Goal: Information Seeking & Learning: Learn about a topic

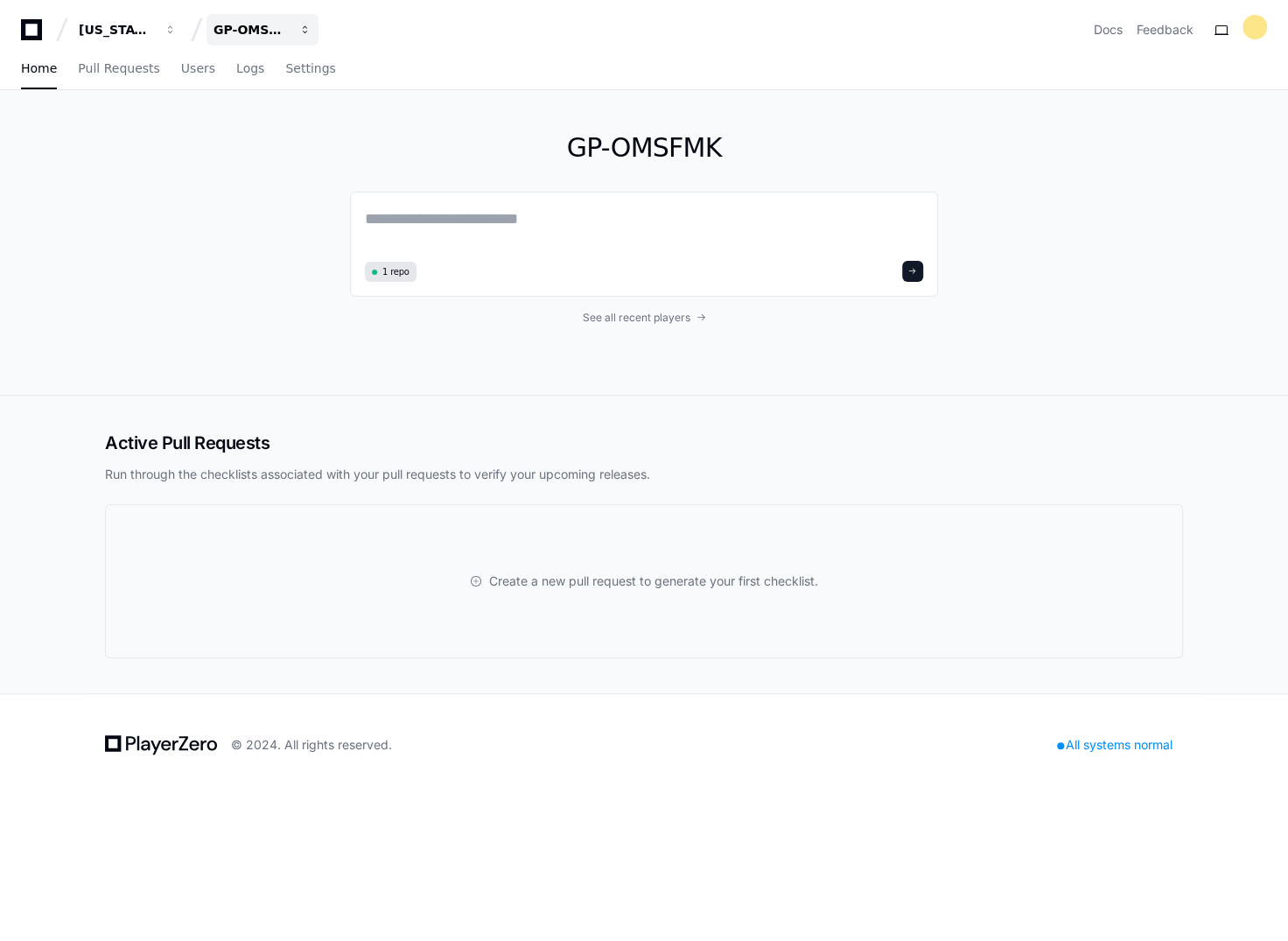
click at [260, 26] on div "GP-OMSFMK" at bounding box center [251, 29] width 75 height 17
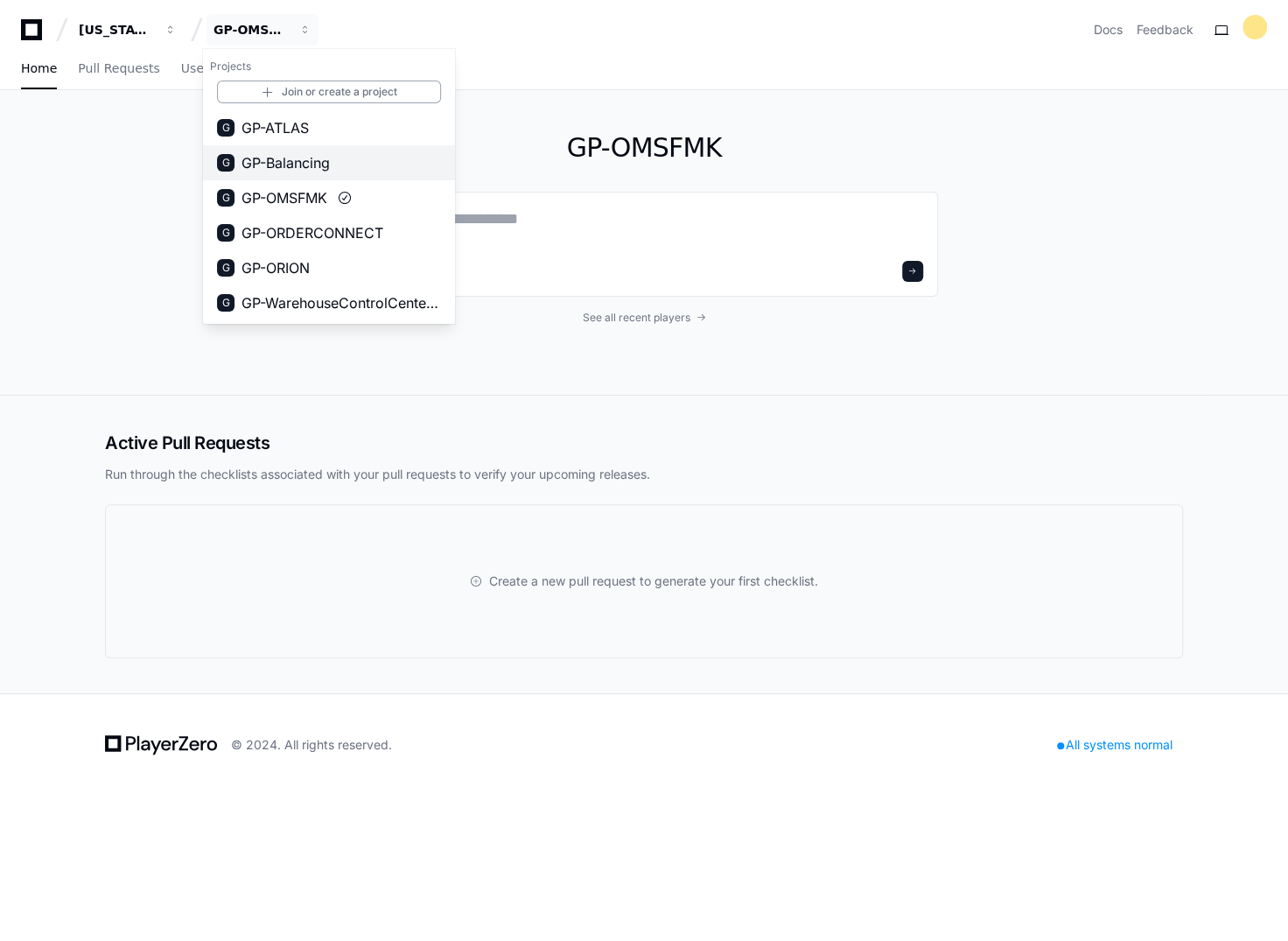
click at [297, 172] on span "GP-Balancing" at bounding box center [286, 163] width 88 height 21
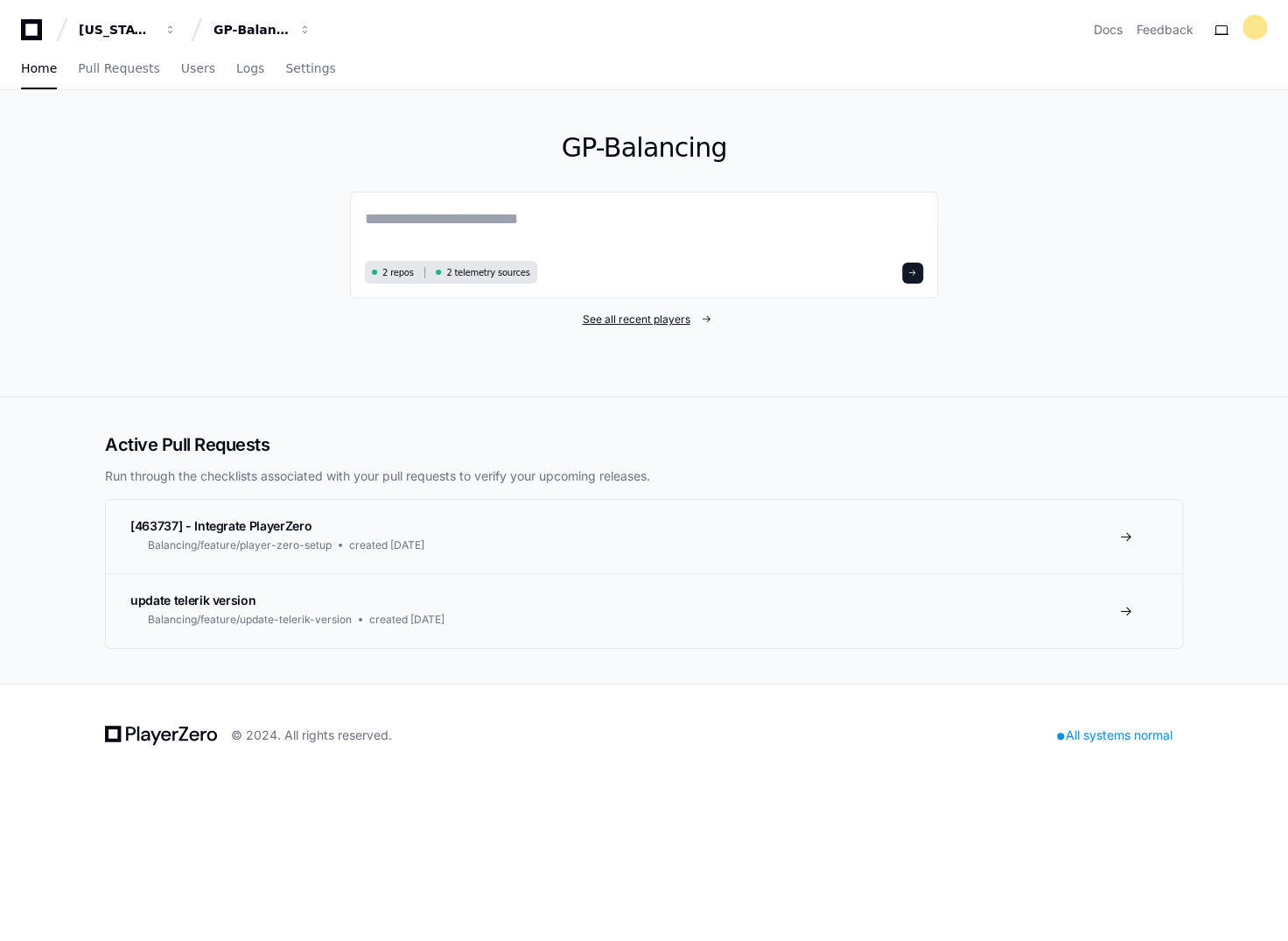
click at [660, 317] on span "See all recent players" at bounding box center [637, 319] width 108 height 14
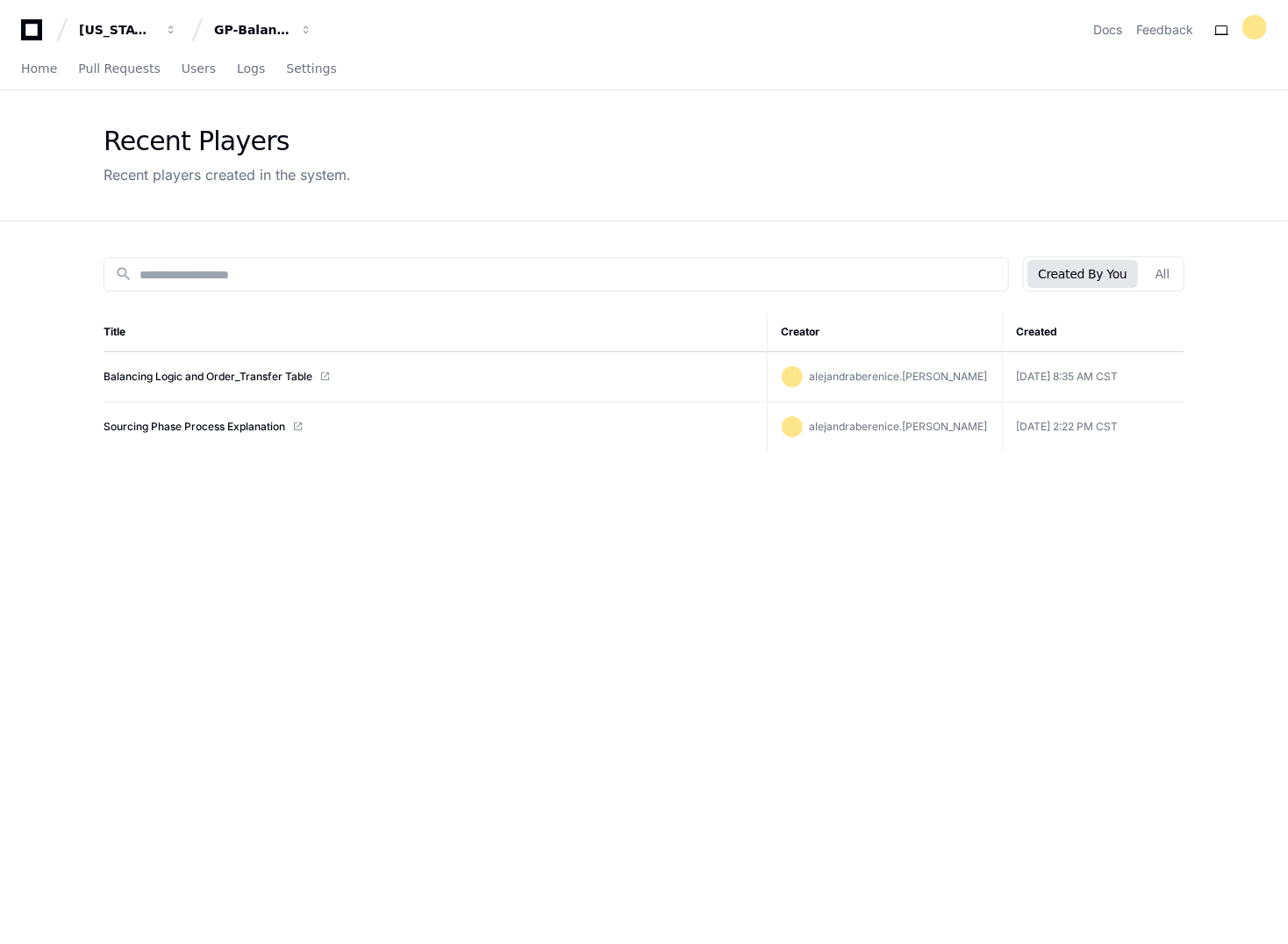
click at [195, 362] on td "Balancing Logic and Order_Transfer Table" at bounding box center [435, 376] width 663 height 50
click at [199, 378] on link "Balancing Logic and Order_Transfer Table" at bounding box center [208, 376] width 209 height 14
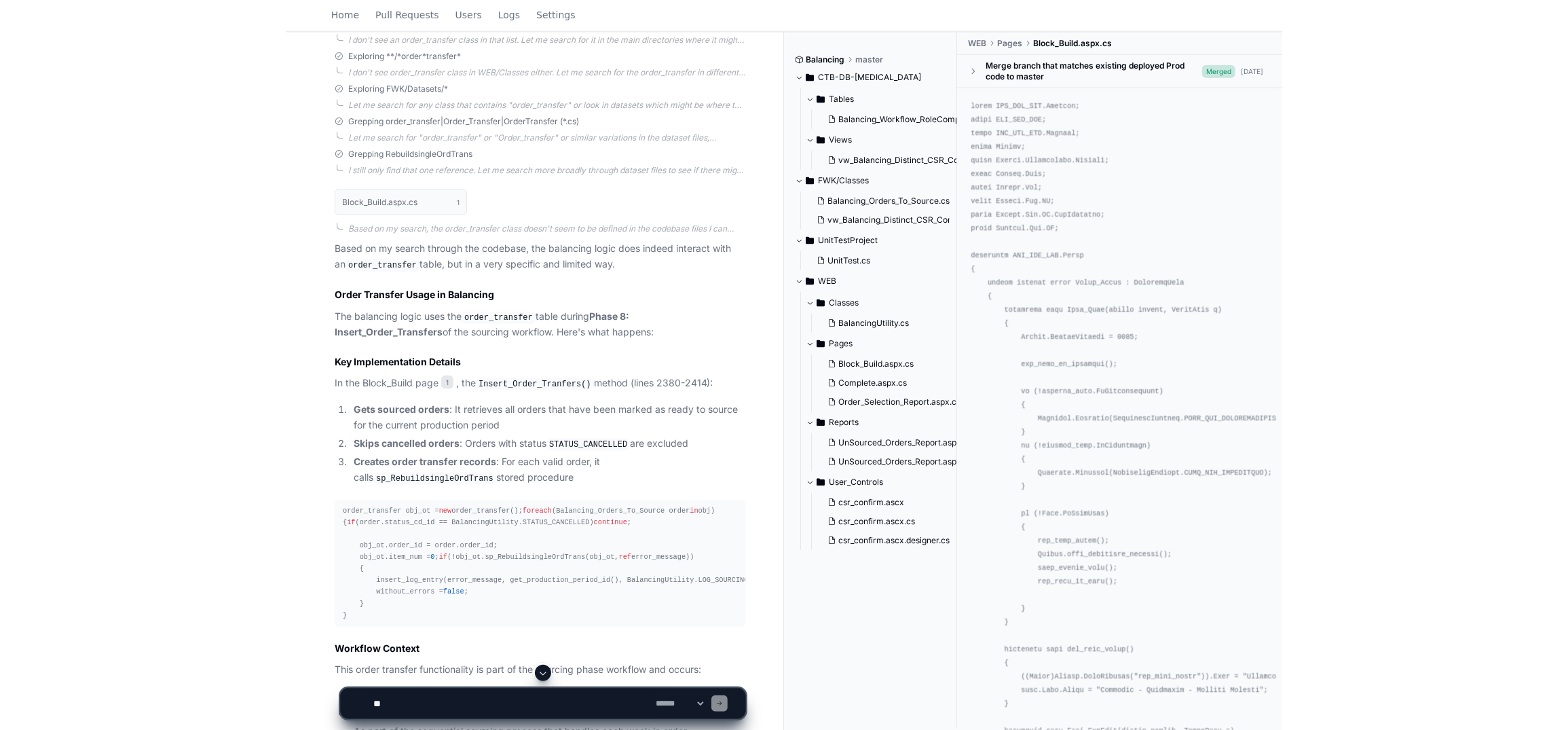
scroll to position [814, 0]
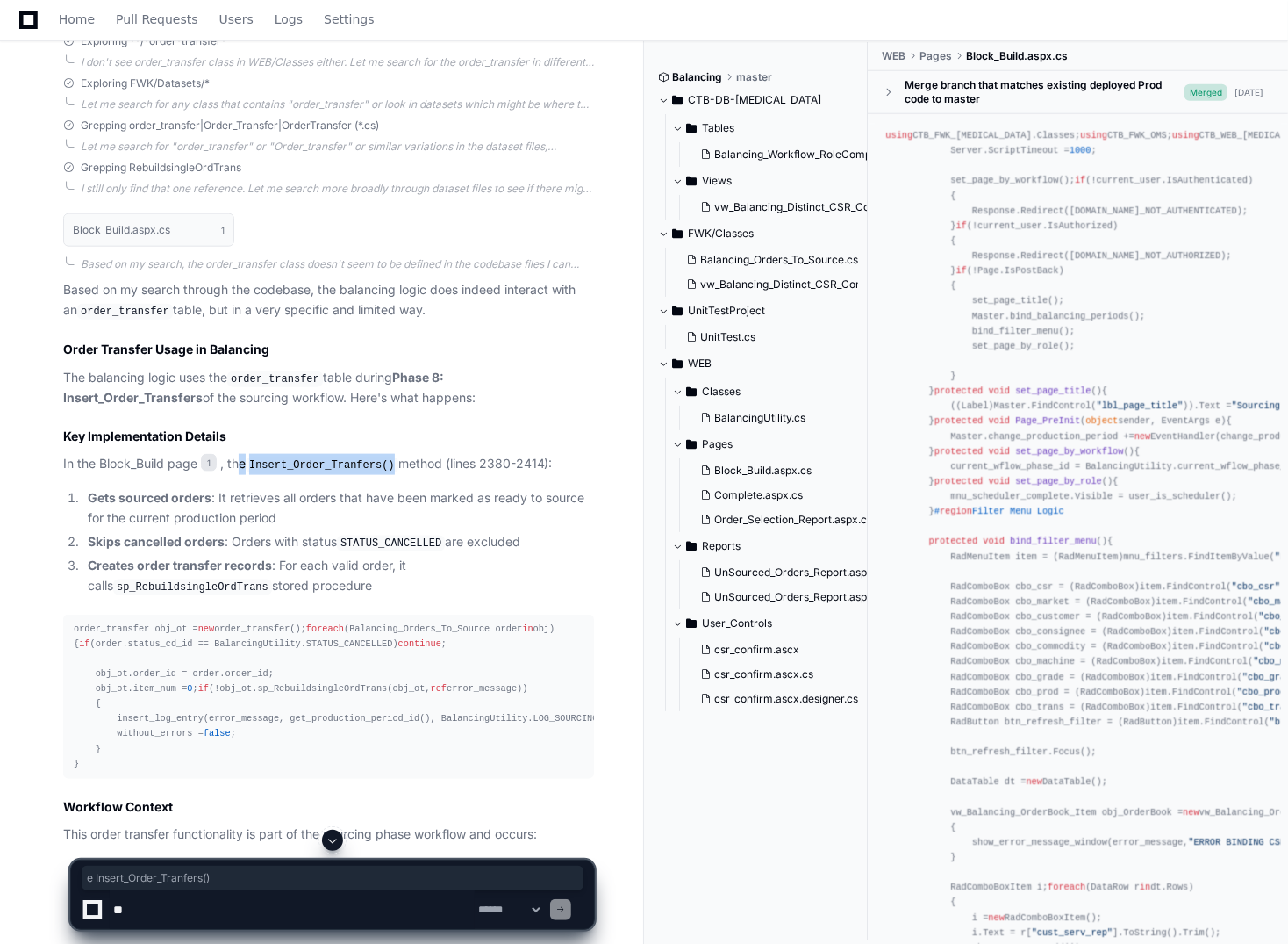
drag, startPoint x: 240, startPoint y: 464, endPoint x: 388, endPoint y: 462, distance: 148.0
click at [388, 462] on p "In the Block_Build page 1 , the Insert_Order_Tranfers() method (lines 2380-2414…" at bounding box center [328, 464] width 531 height 21
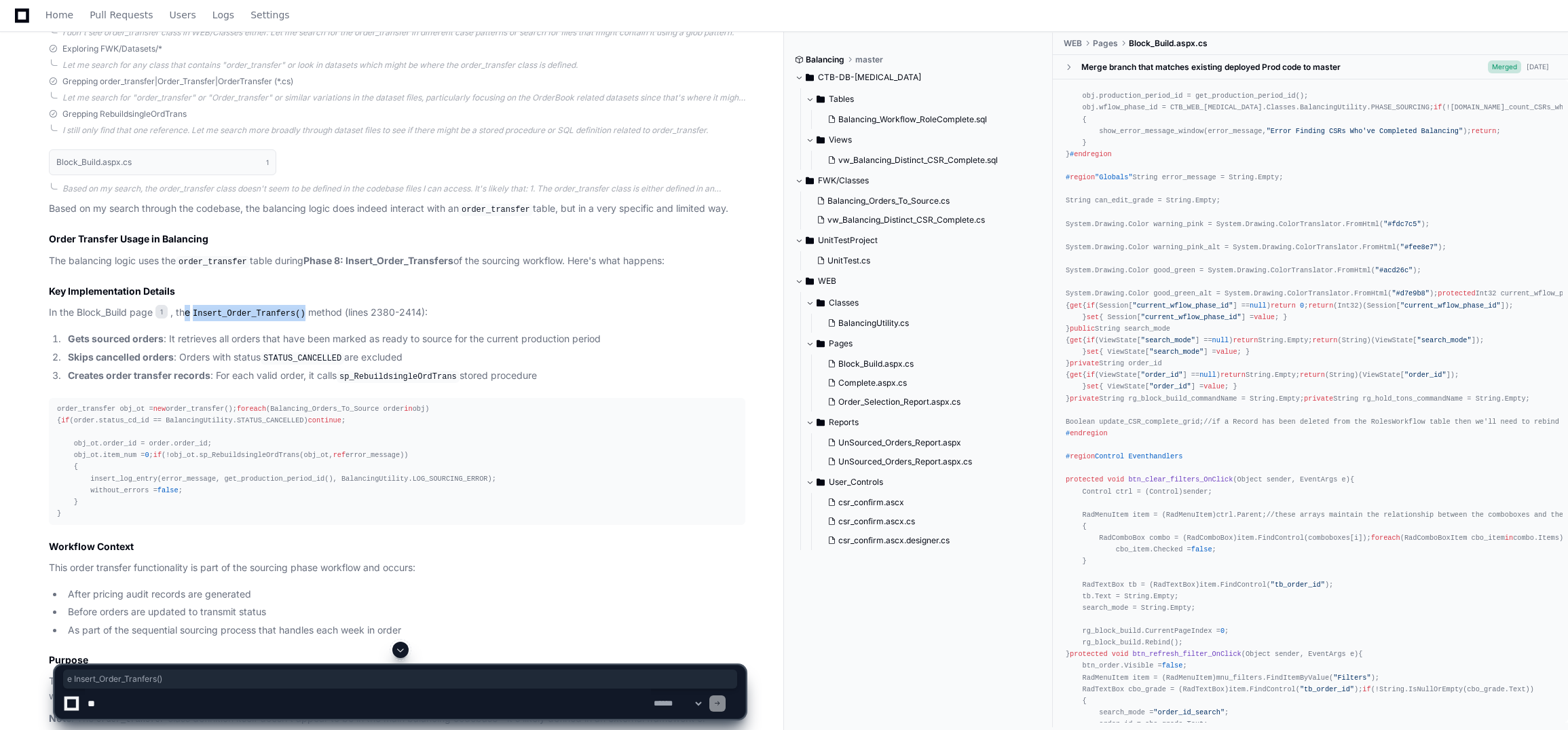
scroll to position [0, 35]
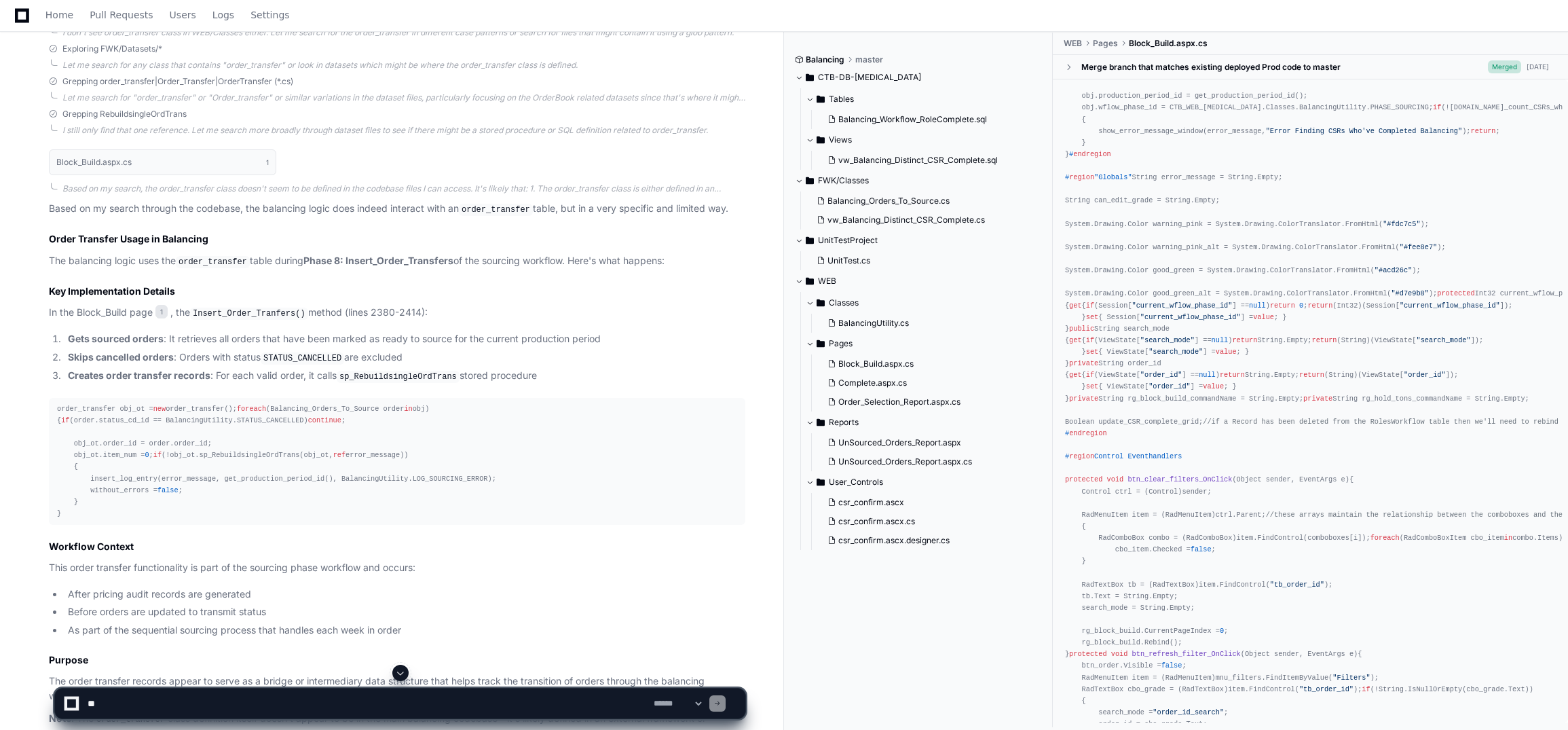
click at [248, 321] on article "Based on my search through the codebase, the balancing logic does indeed intera…" at bounding box center [397, 472] width 697 height 541
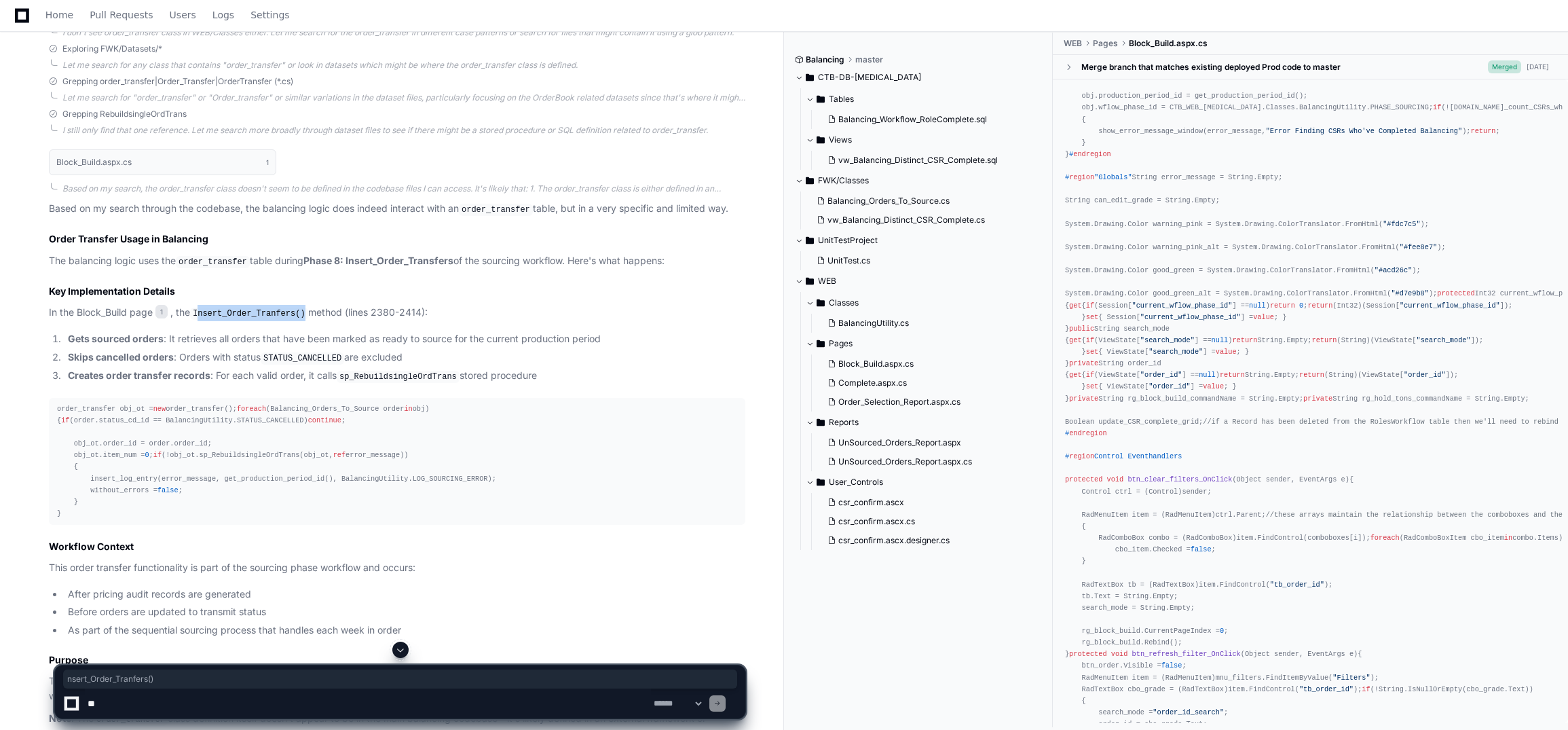
drag, startPoint x: 198, startPoint y: 308, endPoint x: 302, endPoint y: 308, distance: 104.0
click at [302, 308] on p "In the Block_Build page 1 , the Insert_Order_Tranfers() method (lines 2380-2414…" at bounding box center [397, 313] width 697 height 16
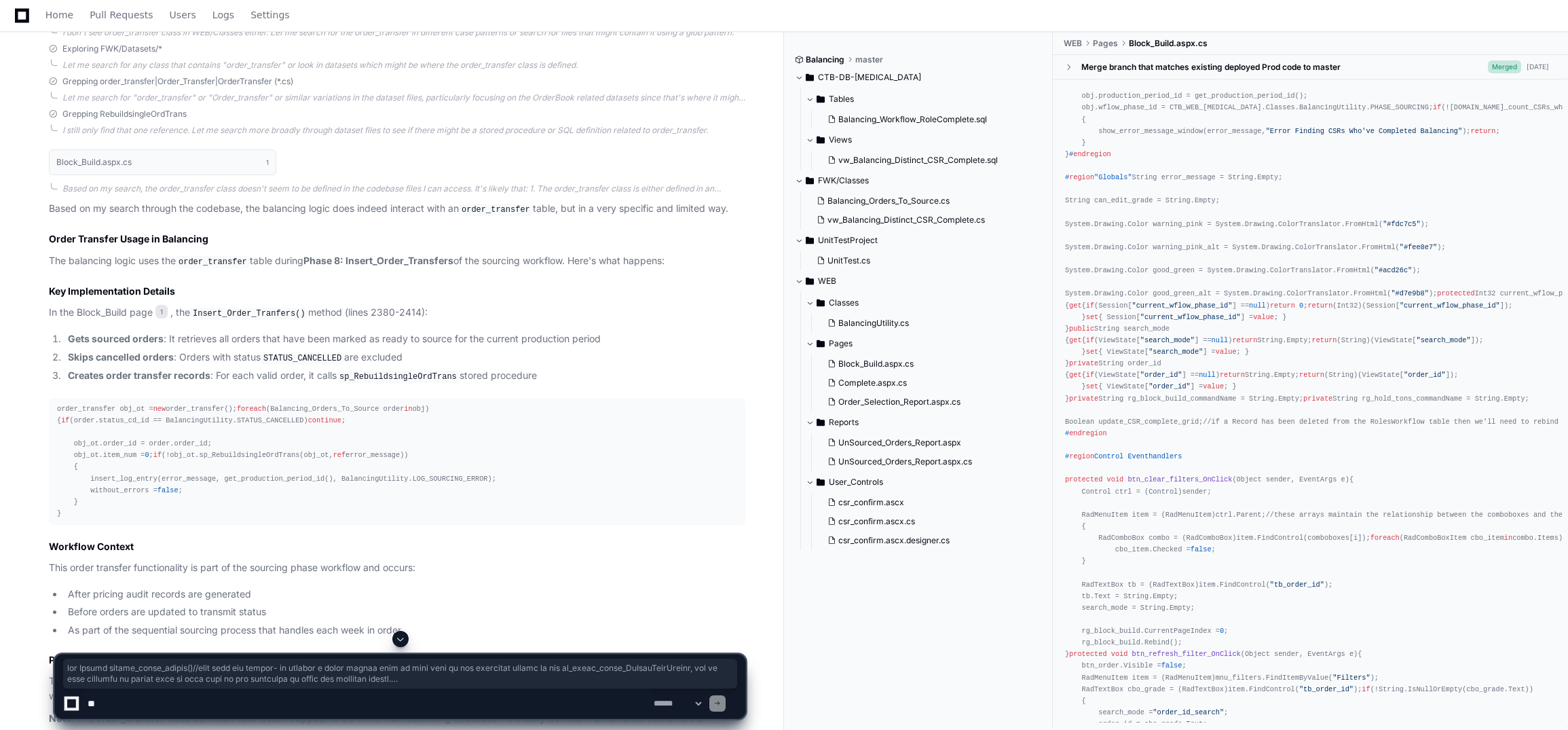
drag, startPoint x: 1086, startPoint y: 293, endPoint x: 1376, endPoint y: 485, distance: 347.8
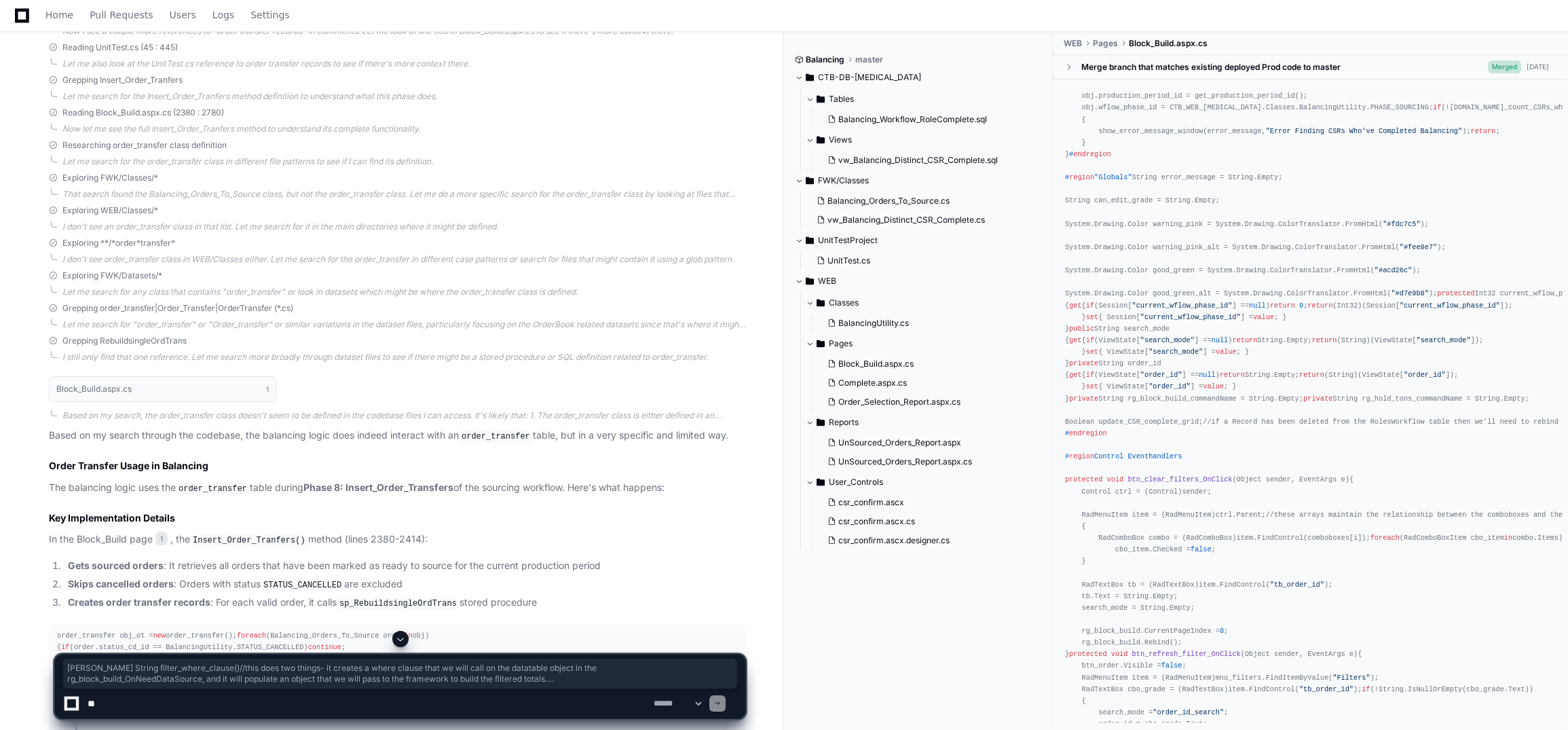
scroll to position [407, 0]
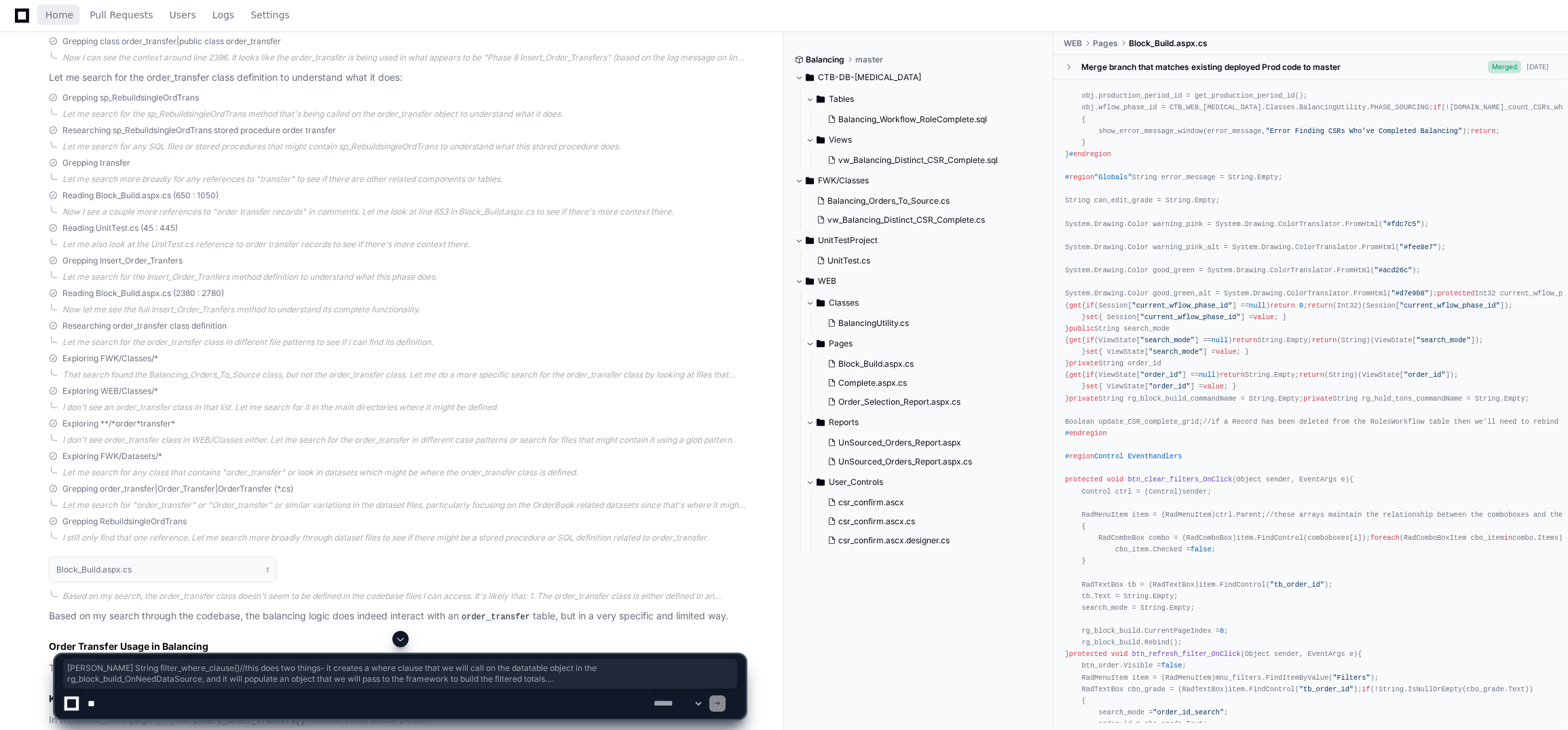
click at [23, 12] on icon at bounding box center [22, 15] width 14 height 16
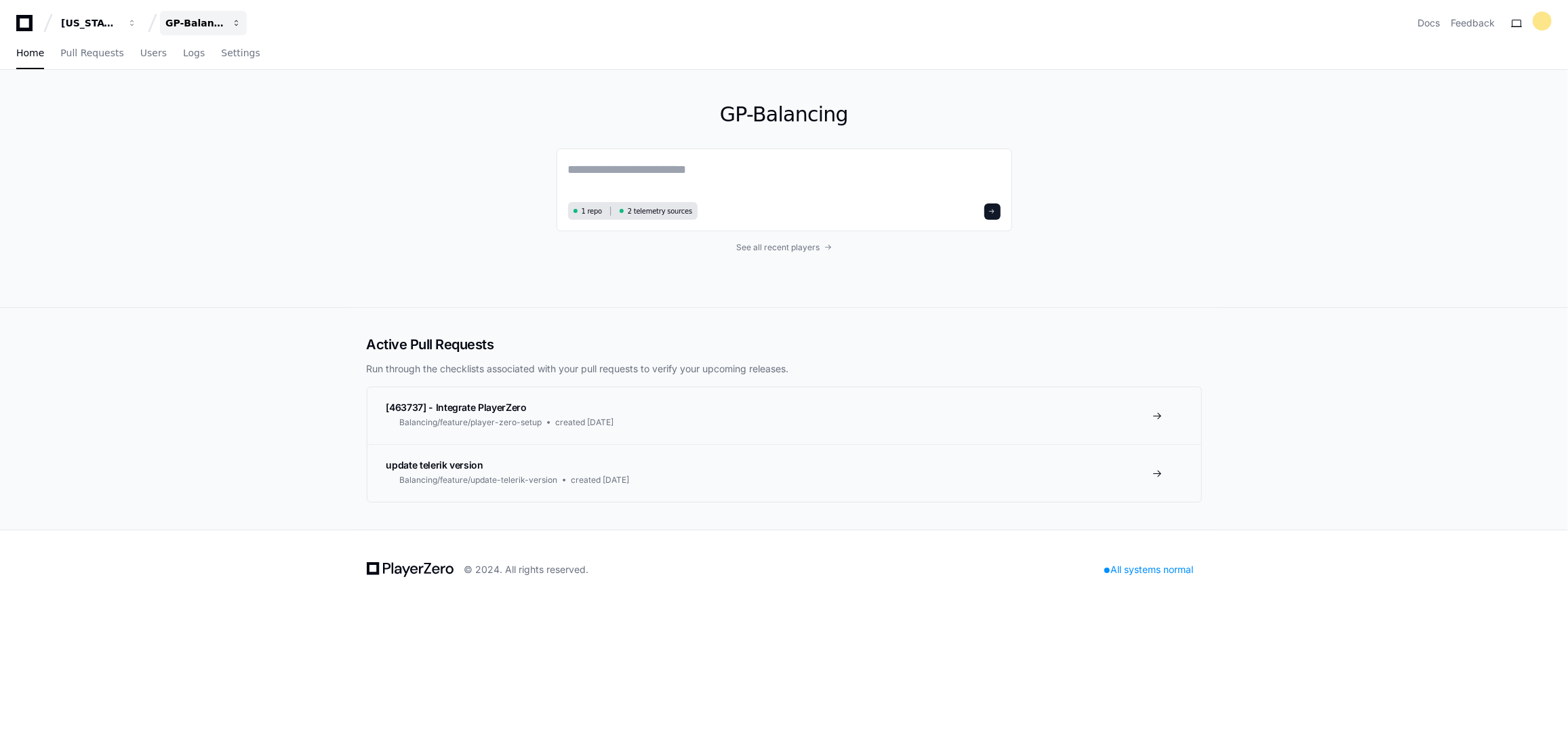
click at [236, 15] on button "GP-Balancing" at bounding box center [203, 23] width 87 height 24
